Goal: Task Accomplishment & Management: Complete application form

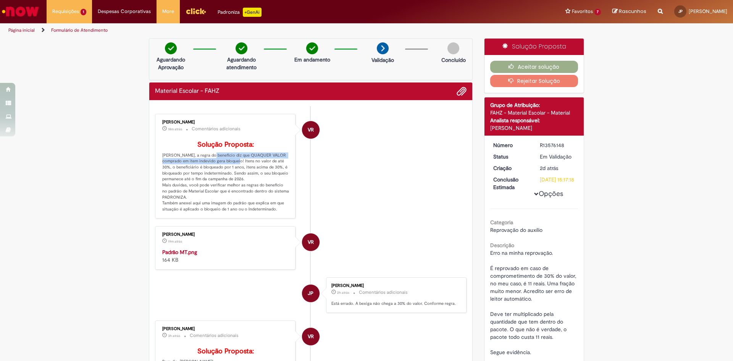
drag, startPoint x: 203, startPoint y: 165, endPoint x: 220, endPoint y: 174, distance: 18.6
click at [220, 174] on p "Solução Proposta: [PERSON_NAME], a regra do beneficio diz que QUAQUER VALOR com…" at bounding box center [225, 176] width 127 height 71
drag, startPoint x: 241, startPoint y: 173, endPoint x: 226, endPoint y: 174, distance: 15.7
click at [233, 176] on p "Solução Proposta: [PERSON_NAME], a regra do beneficio diz que QUAQUER VALOR com…" at bounding box center [225, 176] width 127 height 71
drag, startPoint x: 207, startPoint y: 174, endPoint x: 223, endPoint y: 178, distance: 15.7
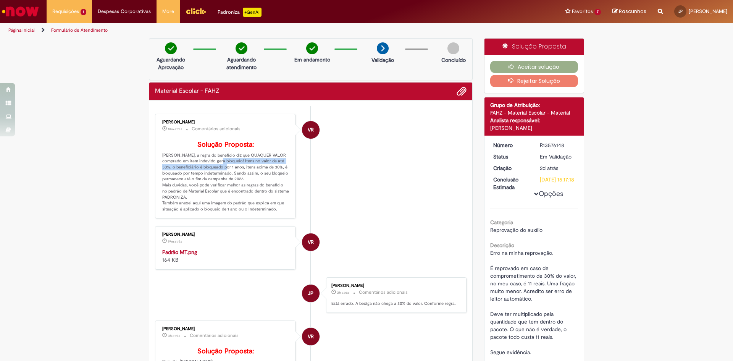
click at [223, 178] on p "Solução Proposta: [PERSON_NAME], a regra do beneficio diz que QUAQUER VALOR com…" at bounding box center [225, 176] width 127 height 71
drag, startPoint x: 232, startPoint y: 176, endPoint x: 249, endPoint y: 191, distance: 22.5
click at [249, 191] on p "Solução Proposta: [PERSON_NAME], a regra do beneficio diz que QUAQUER VALOR com…" at bounding box center [225, 176] width 127 height 71
click at [247, 190] on p "Solução Proposta: [PERSON_NAME], a regra do beneficio diz que QUAQUER VALOR com…" at bounding box center [225, 176] width 127 height 71
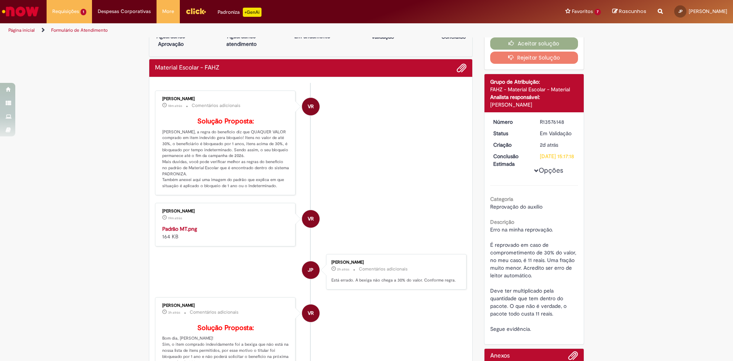
scroll to position [115, 0]
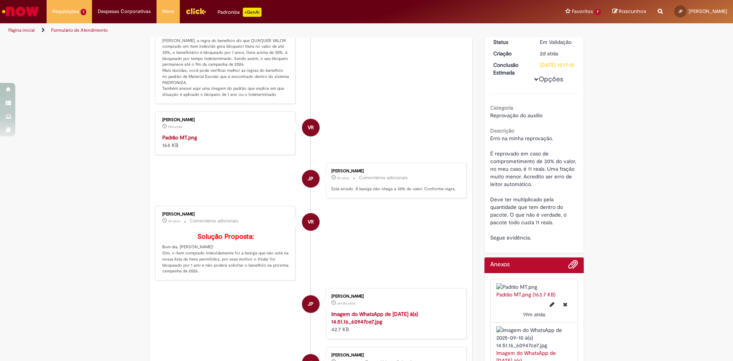
click at [186, 134] on img "Histórico de tíquete" at bounding box center [225, 134] width 127 height 0
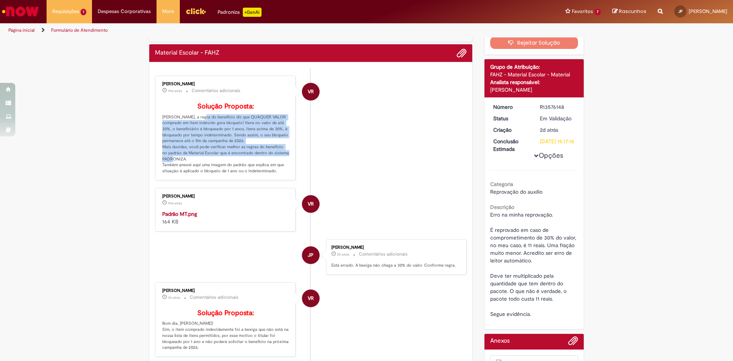
drag, startPoint x: 193, startPoint y: 131, endPoint x: 247, endPoint y: 168, distance: 65.9
click at [247, 168] on p "Solução Proposta: [PERSON_NAME], a regra do beneficio diz que QUAQUER VALOR com…" at bounding box center [225, 138] width 127 height 71
click at [229, 160] on p "Solução Proposta: [PERSON_NAME], a regra do beneficio diz que QUAQUER VALOR com…" at bounding box center [225, 138] width 127 height 71
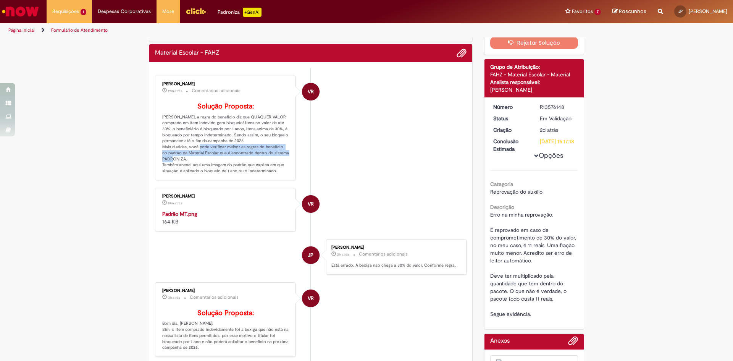
drag, startPoint x: 211, startPoint y: 160, endPoint x: 234, endPoint y: 171, distance: 25.8
click at [234, 171] on p "Solução Proposta: [PERSON_NAME], a regra do beneficio diz que QUAQUER VALOR com…" at bounding box center [225, 138] width 127 height 71
click at [211, 173] on p "Solução Proposta: [PERSON_NAME], a regra do beneficio diz que QUAQUER VALOR com…" at bounding box center [225, 138] width 127 height 71
drag, startPoint x: 187, startPoint y: 177, endPoint x: 214, endPoint y: 181, distance: 27.5
click at [214, 174] on p "Solução Proposta: [PERSON_NAME], a regra do beneficio diz que QUAQUER VALOR com…" at bounding box center [225, 138] width 127 height 71
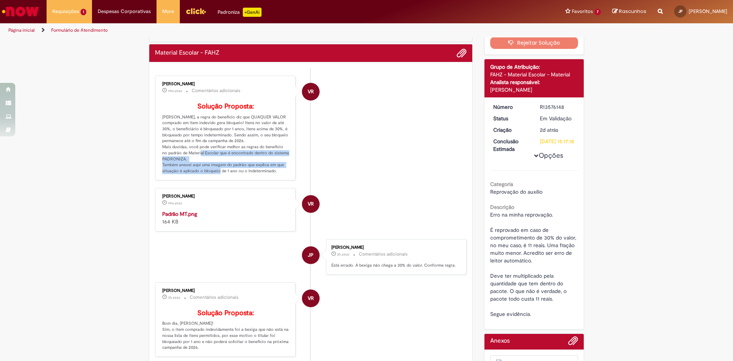
drag, startPoint x: 229, startPoint y: 183, endPoint x: 201, endPoint y: 159, distance: 37.1
click at [203, 166] on p "Solução Proposta: [PERSON_NAME], a regra do beneficio diz que QUAQUER VALOR com…" at bounding box center [225, 138] width 127 height 71
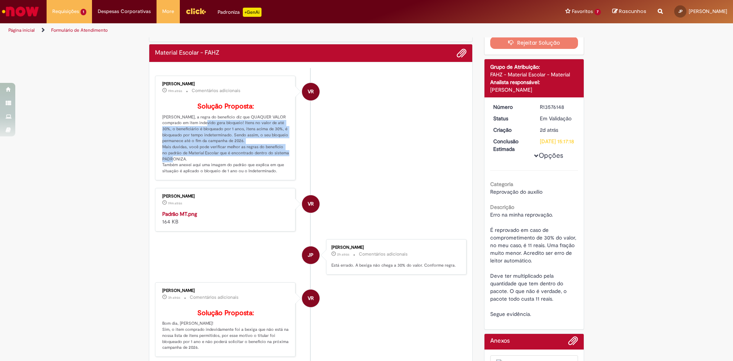
drag, startPoint x: 190, startPoint y: 134, endPoint x: 236, endPoint y: 169, distance: 58.6
click at [232, 171] on p "Solução Proposta: [PERSON_NAME], a regra do beneficio diz que QUAQUER VALOR com…" at bounding box center [225, 138] width 127 height 71
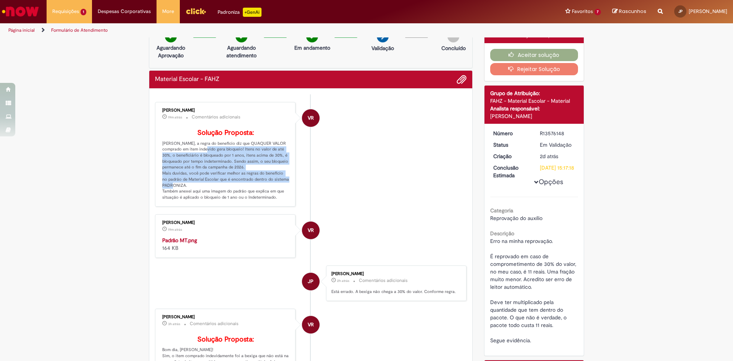
scroll to position [0, 0]
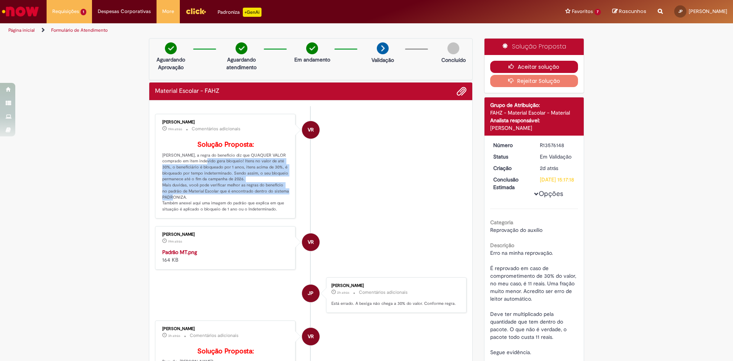
click at [539, 61] on button "Aceitar solução" at bounding box center [534, 67] width 88 height 12
